Goal: Information Seeking & Learning: Find specific fact

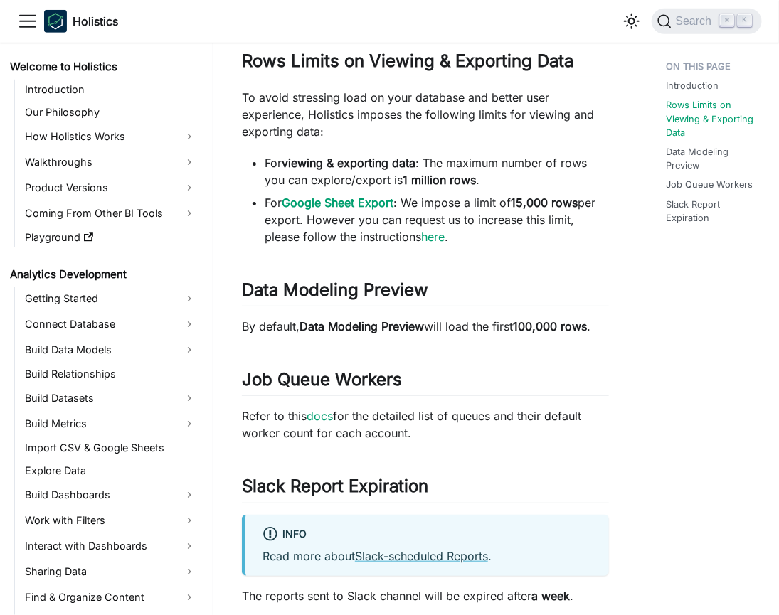
scroll to position [1544, 0]
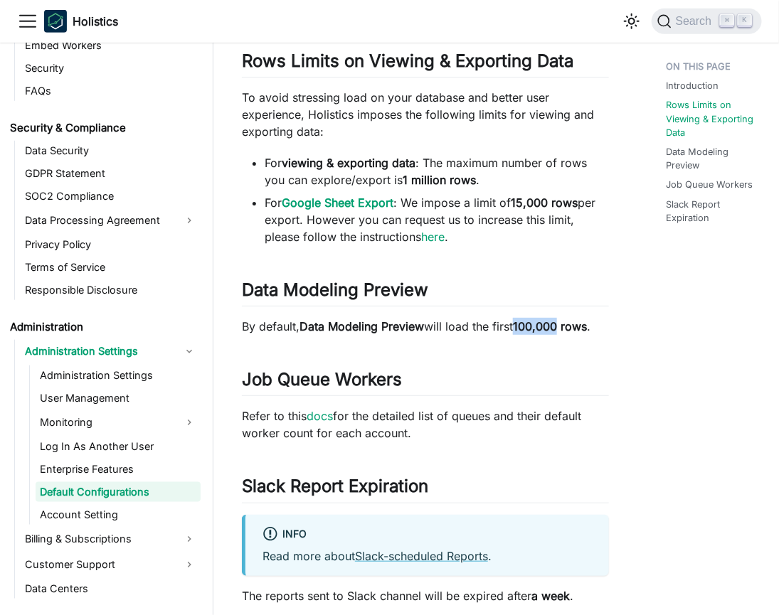
click at [539, 324] on strong "100,000 rows" at bounding box center [550, 326] width 74 height 14
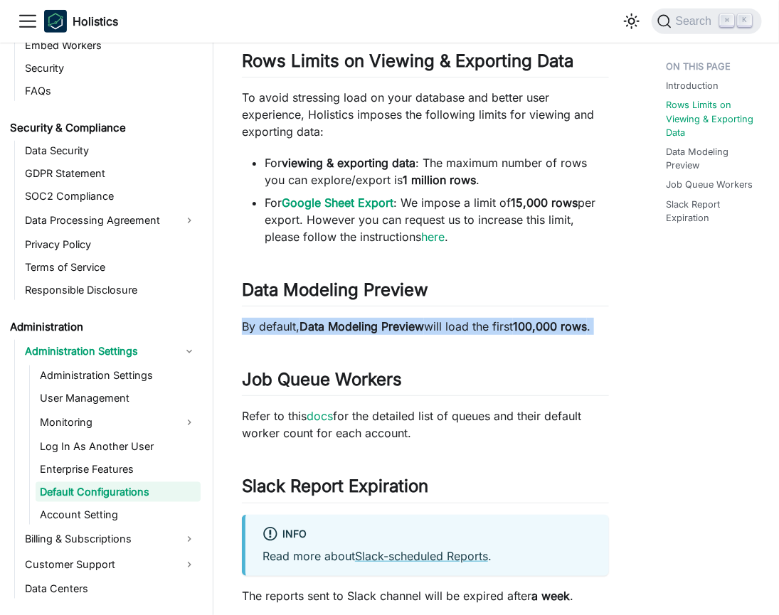
click at [539, 324] on strong "100,000 rows" at bounding box center [550, 326] width 74 height 14
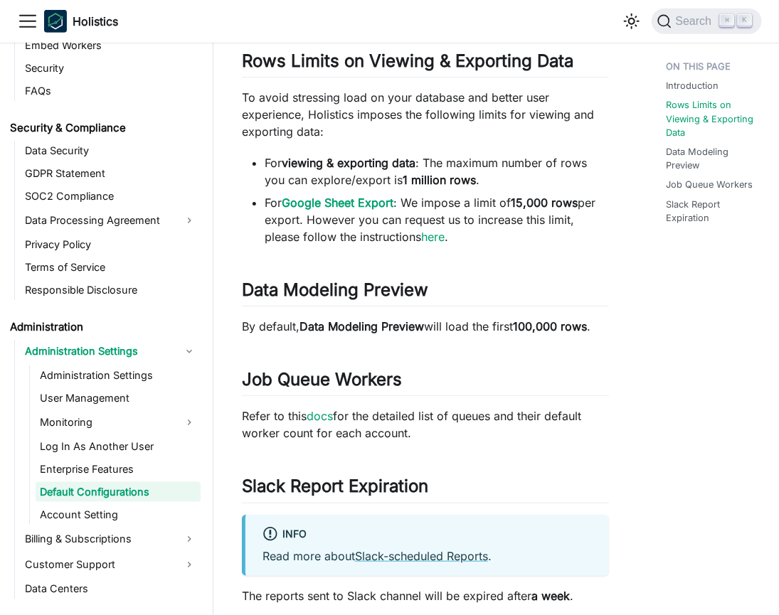
click at [415, 163] on strong "viewing & exporting data" at bounding box center [349, 163] width 134 height 14
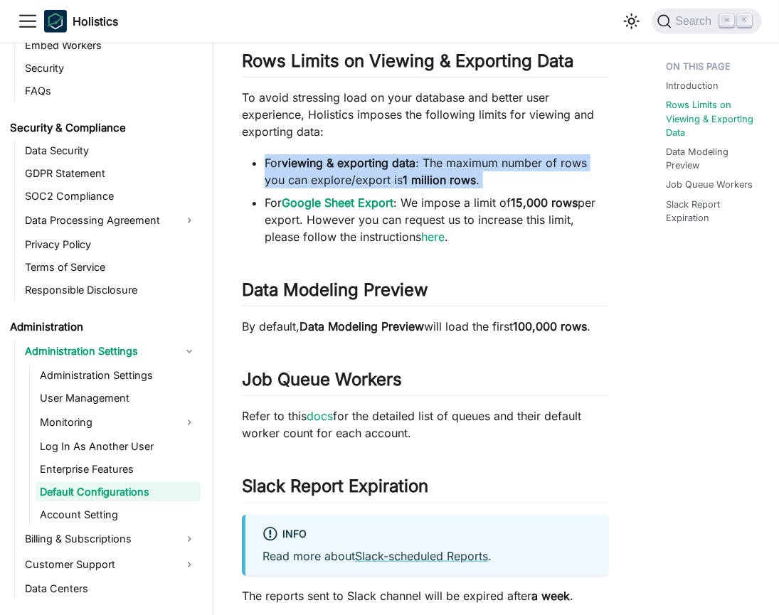
click at [415, 163] on strong "viewing & exporting data" at bounding box center [349, 163] width 134 height 14
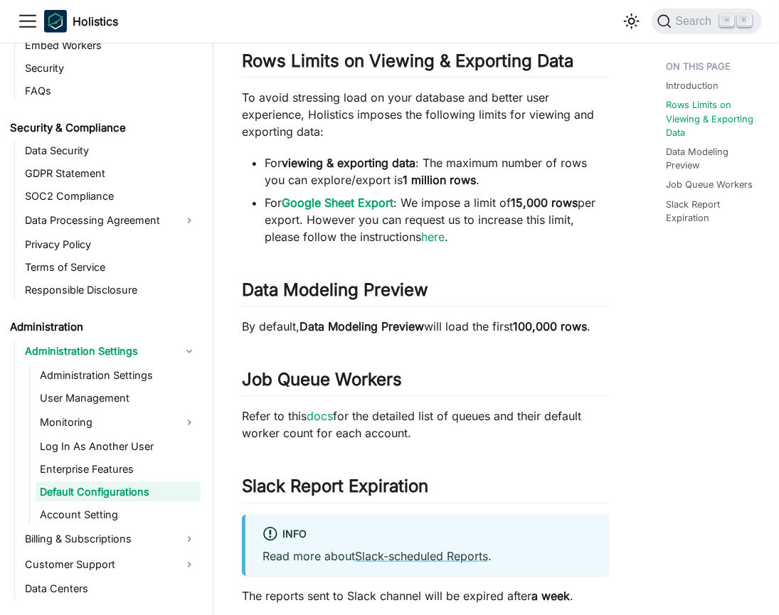
click at [497, 211] on li "For Google Sheet Export : We impose a limit of 15,000 rows per export. However …" at bounding box center [437, 219] width 344 height 51
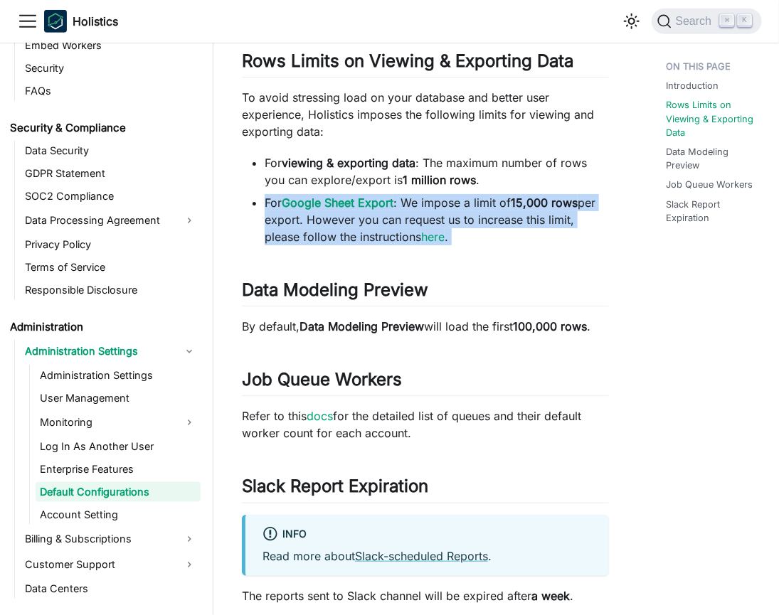
click at [497, 211] on li "For Google Sheet Export : We impose a limit of 15,000 rows per export. However …" at bounding box center [437, 219] width 344 height 51
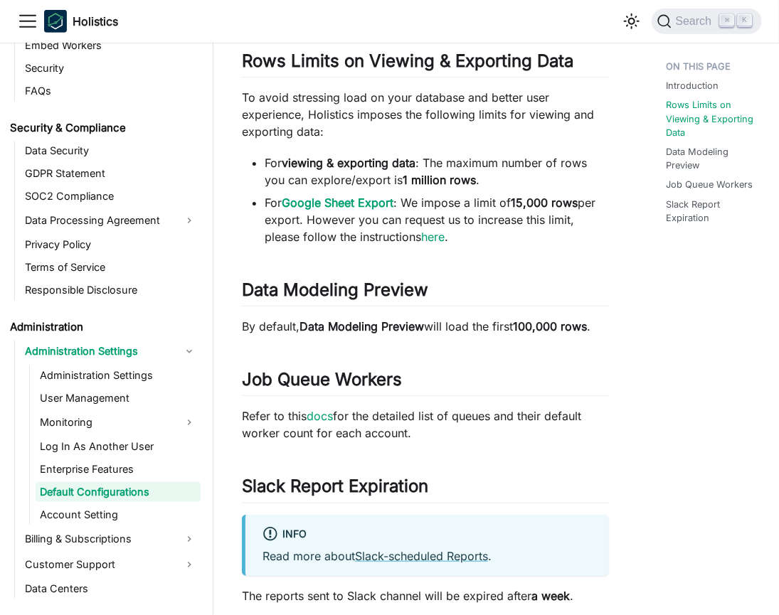
click at [666, 294] on div "Introduction Rows Limits on Viewing & Exporting Data Data Modeling Preview Job …" at bounding box center [708, 272] width 142 height 919
click at [548, 206] on strong "15,000 rows" at bounding box center [544, 203] width 67 height 14
